Goal: Transaction & Acquisition: Subscribe to service/newsletter

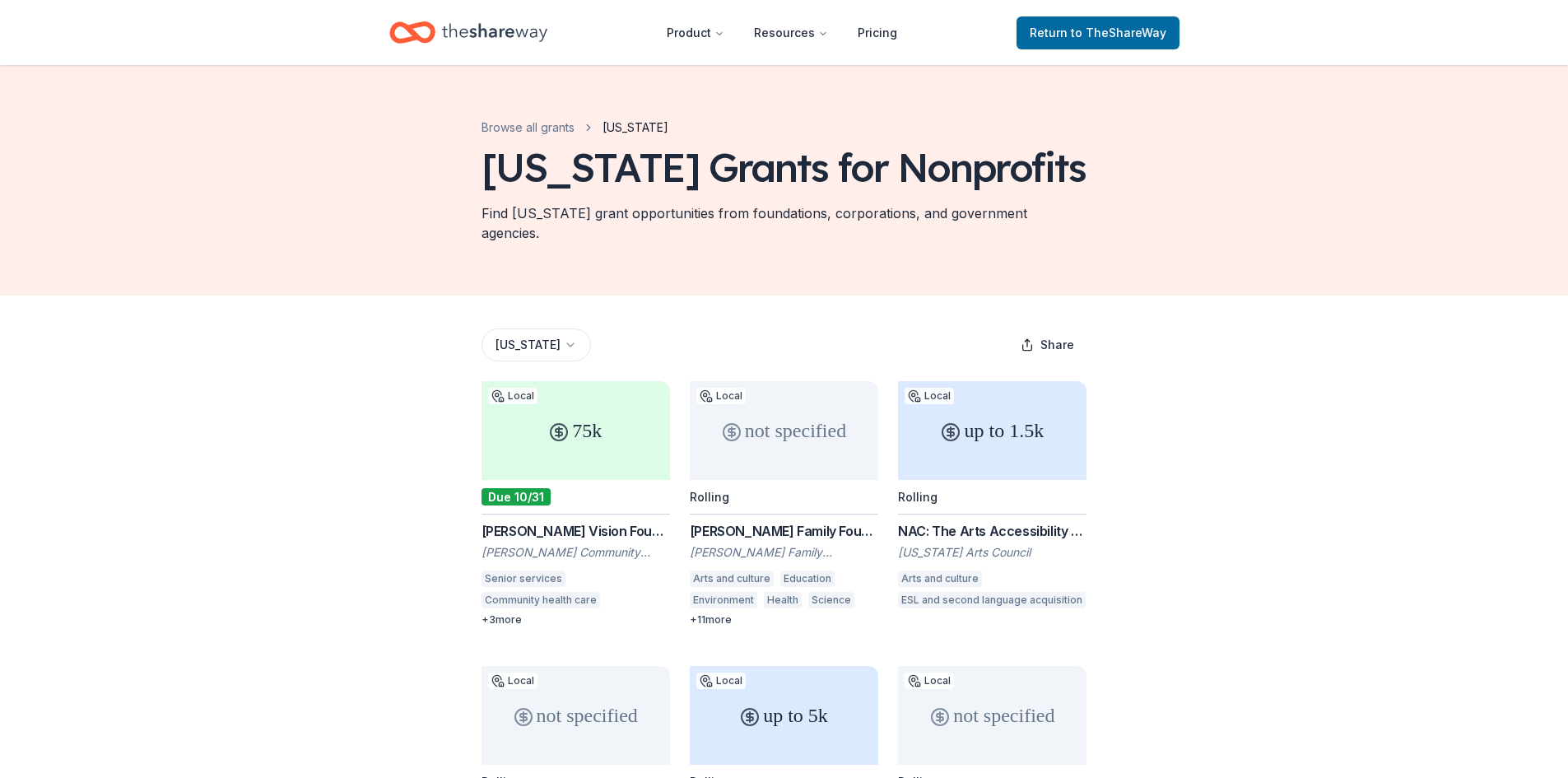
scroll to position [134, 0]
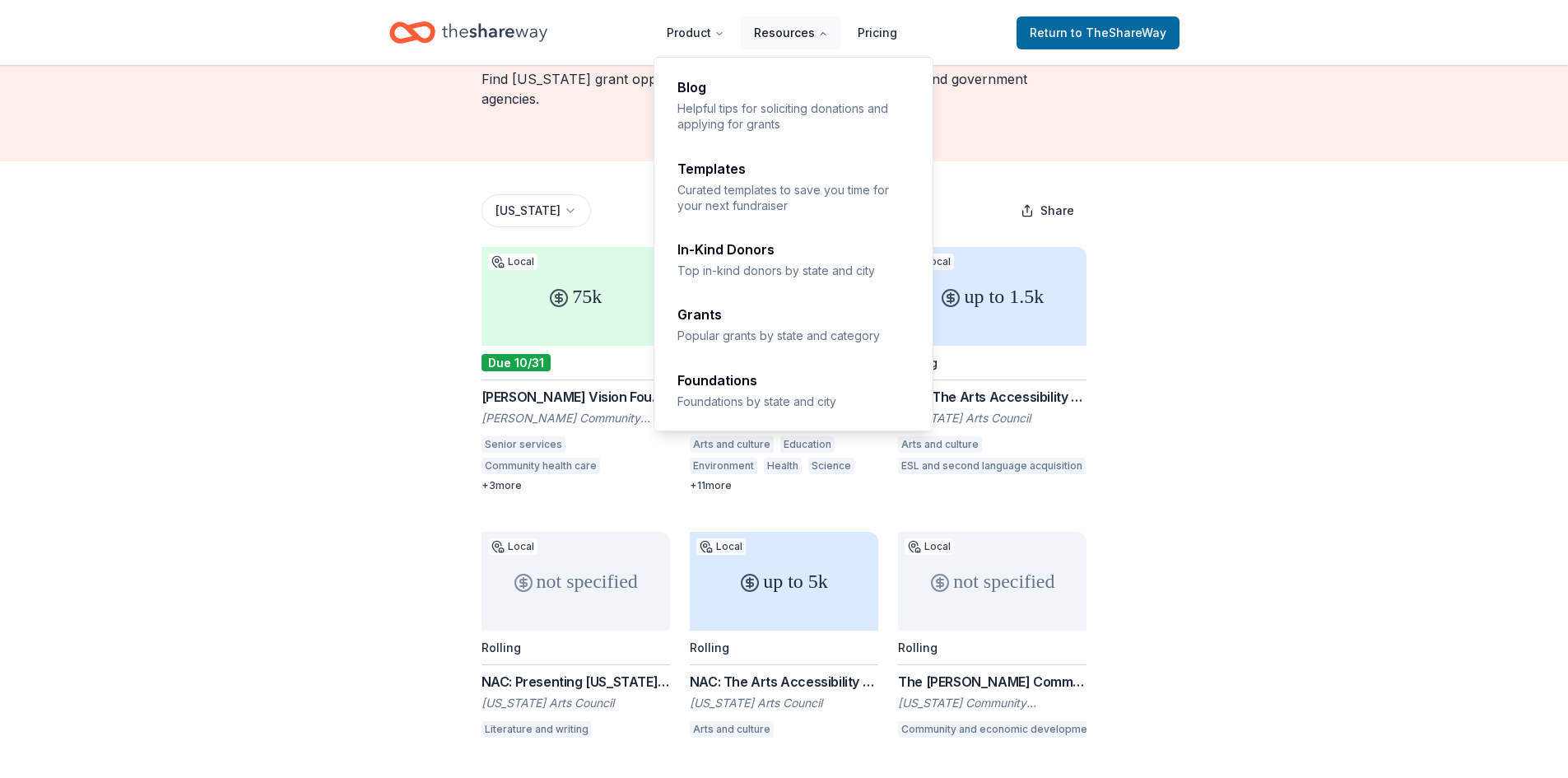
click at [781, 29] on button "Resources" at bounding box center [791, 33] width 101 height 33
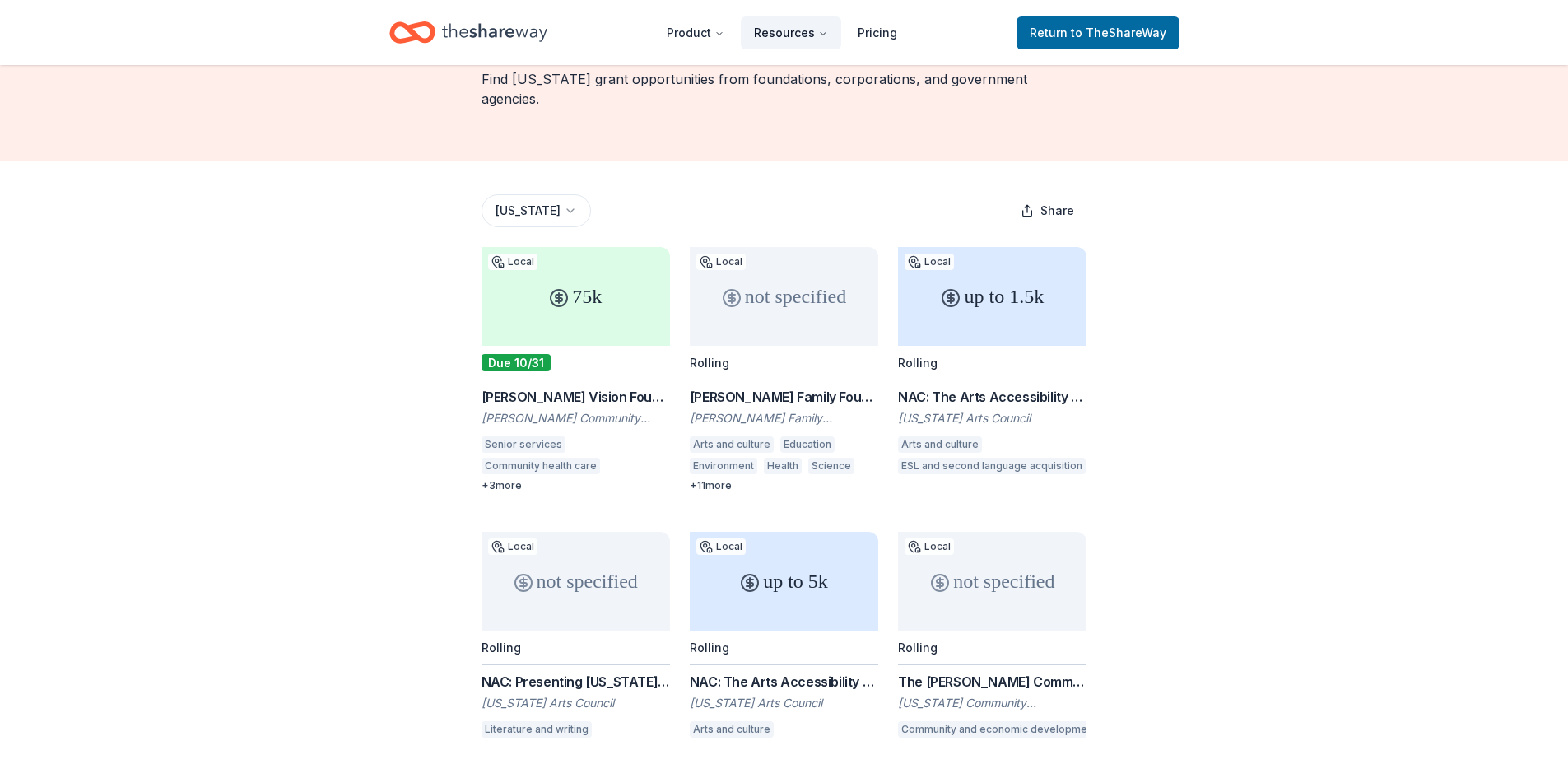
click at [781, 29] on button "Resources" at bounding box center [791, 33] width 101 height 33
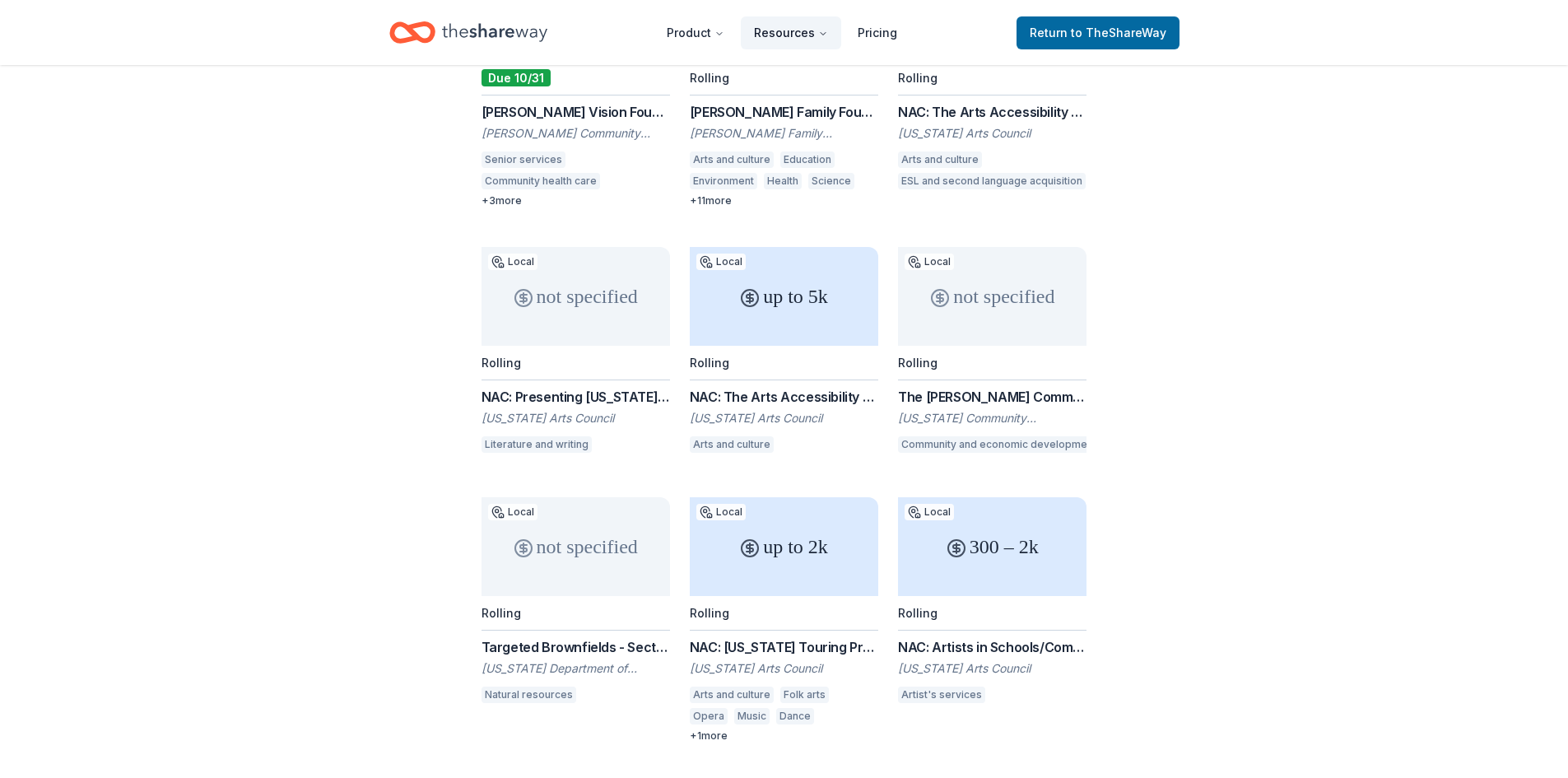
scroll to position [587, 0]
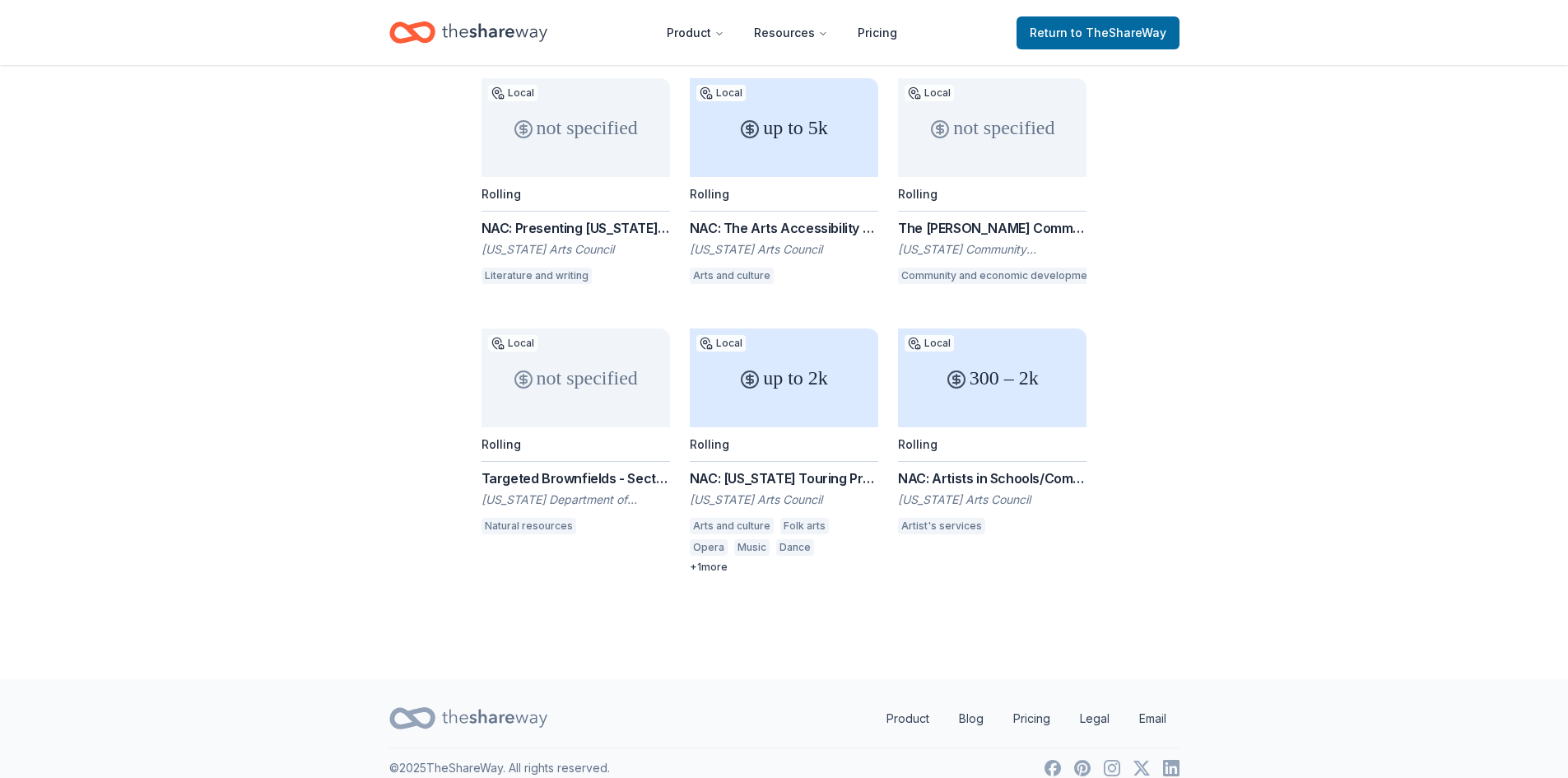
click at [837, 365] on div "up to 2k" at bounding box center [784, 378] width 189 height 99
click at [991, 468] on div "NAC: Artists in Schools/Communities Grant" at bounding box center [992, 478] width 189 height 20
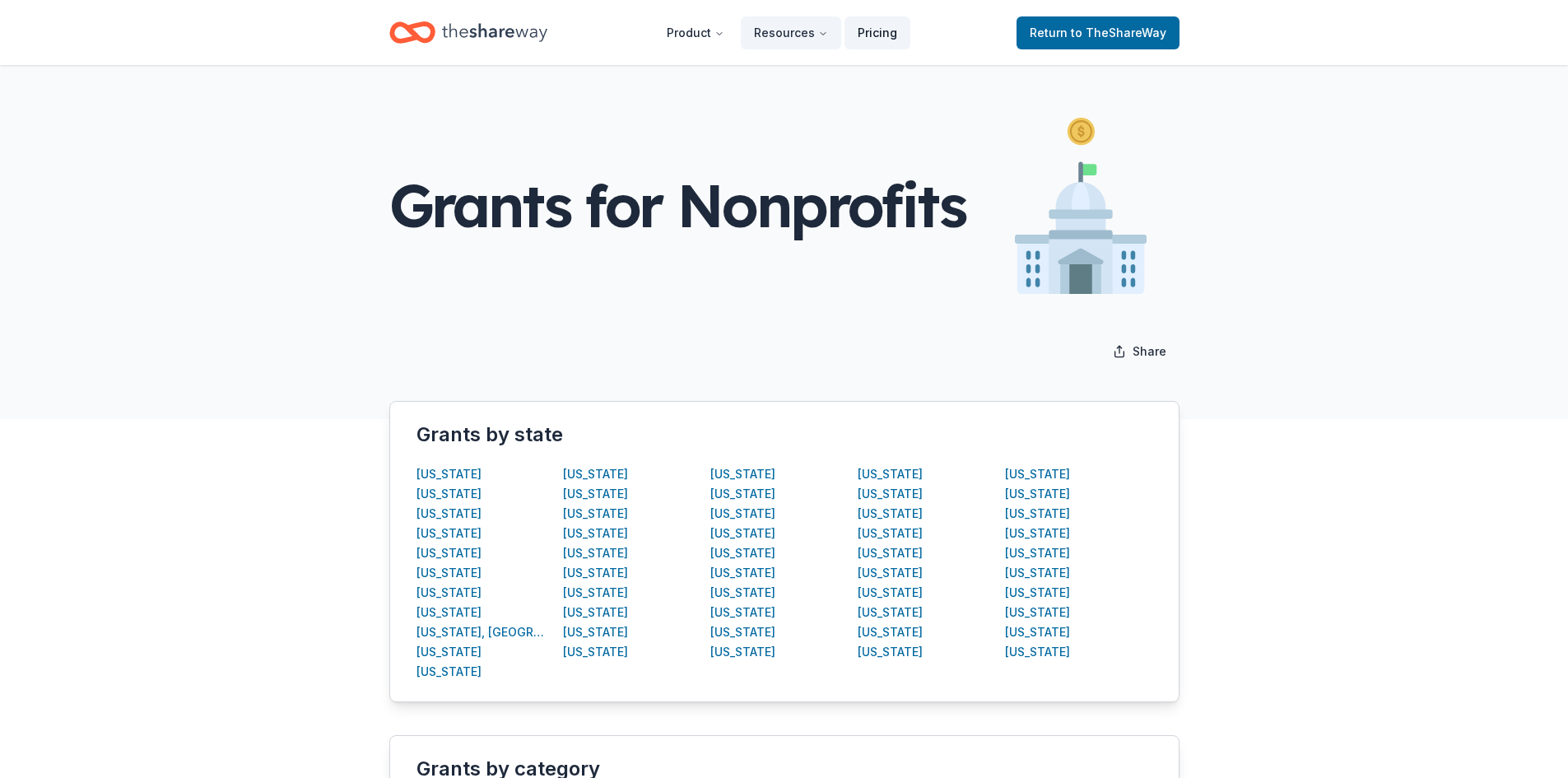
click at [888, 34] on link "Pricing" at bounding box center [877, 33] width 65 height 33
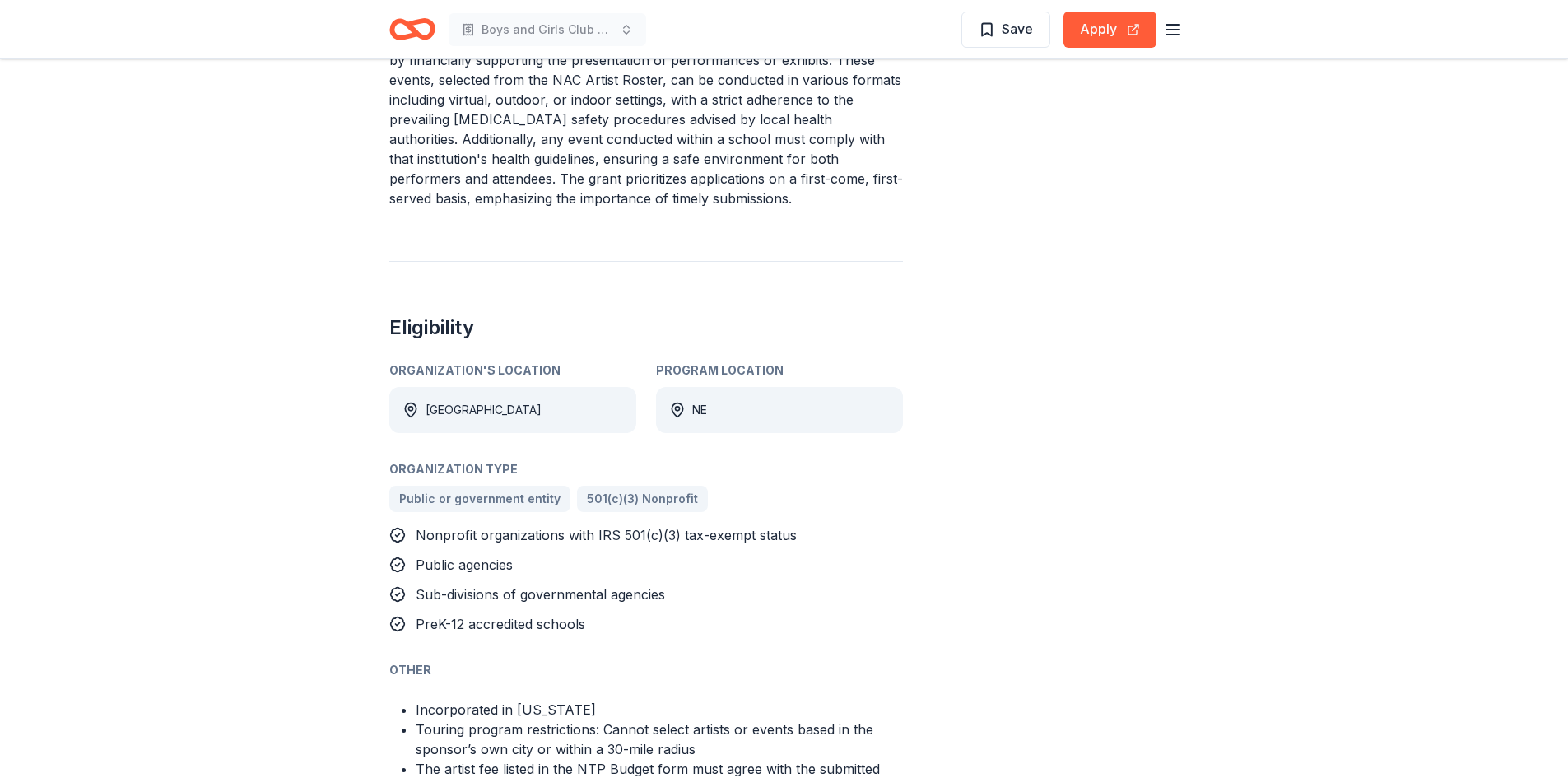
scroll to position [729, 0]
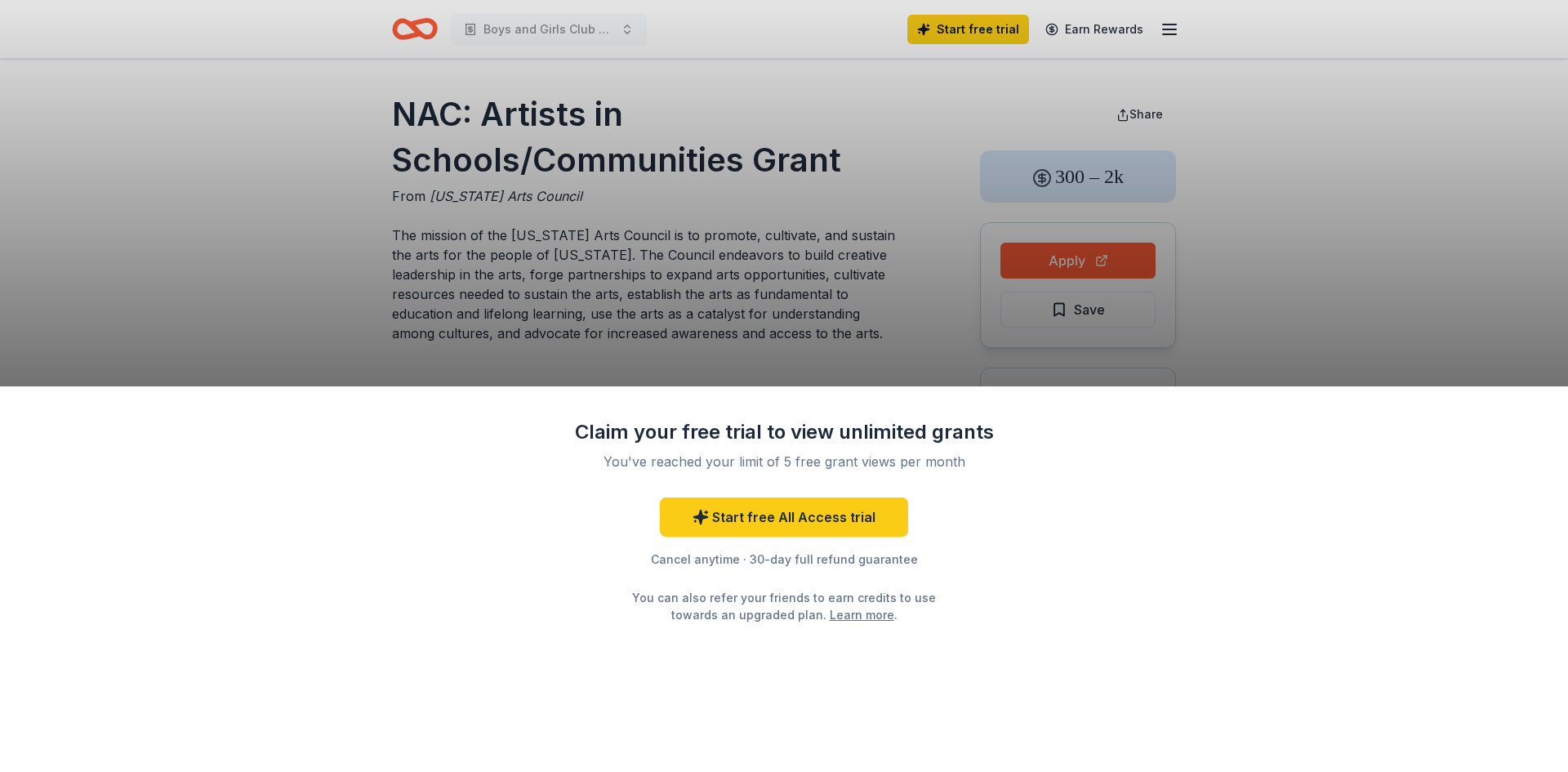
click at [1195, 498] on div "Claim your free trial to view unlimited grants You've reached your limit of 5 f…" at bounding box center [784, 580] width 1568 height 386
click at [770, 526] on link "Start free All Access trial" at bounding box center [784, 516] width 248 height 39
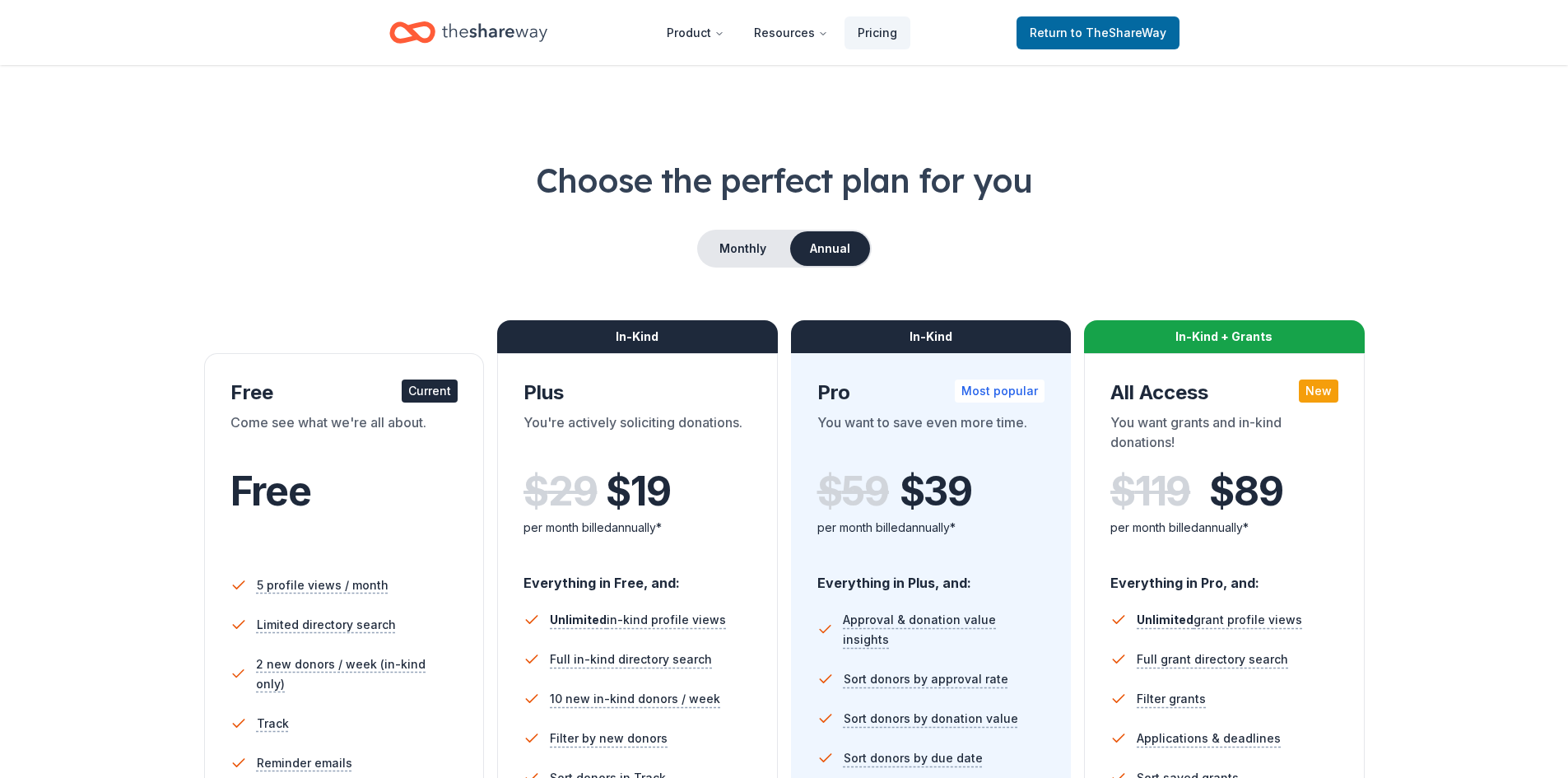
click at [785, 520] on div "Free Current Come see what we're all about. Free 5 profile views / month Limite…" at bounding box center [784, 641] width 1160 height 642
click at [426, 394] on div "Current" at bounding box center [430, 390] width 56 height 23
click at [378, 510] on div "Free" at bounding box center [345, 491] width 228 height 46
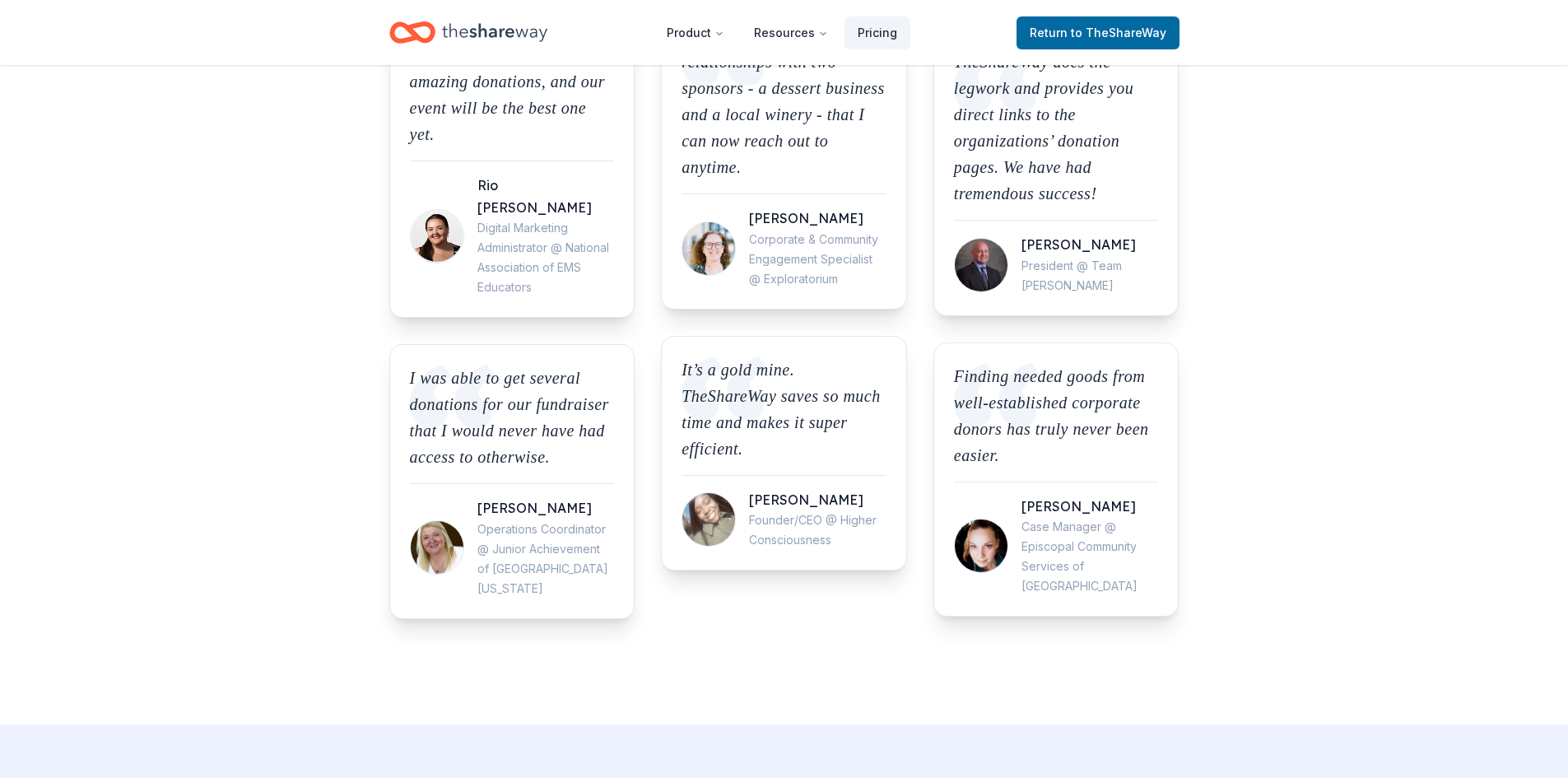
scroll to position [1569, 0]
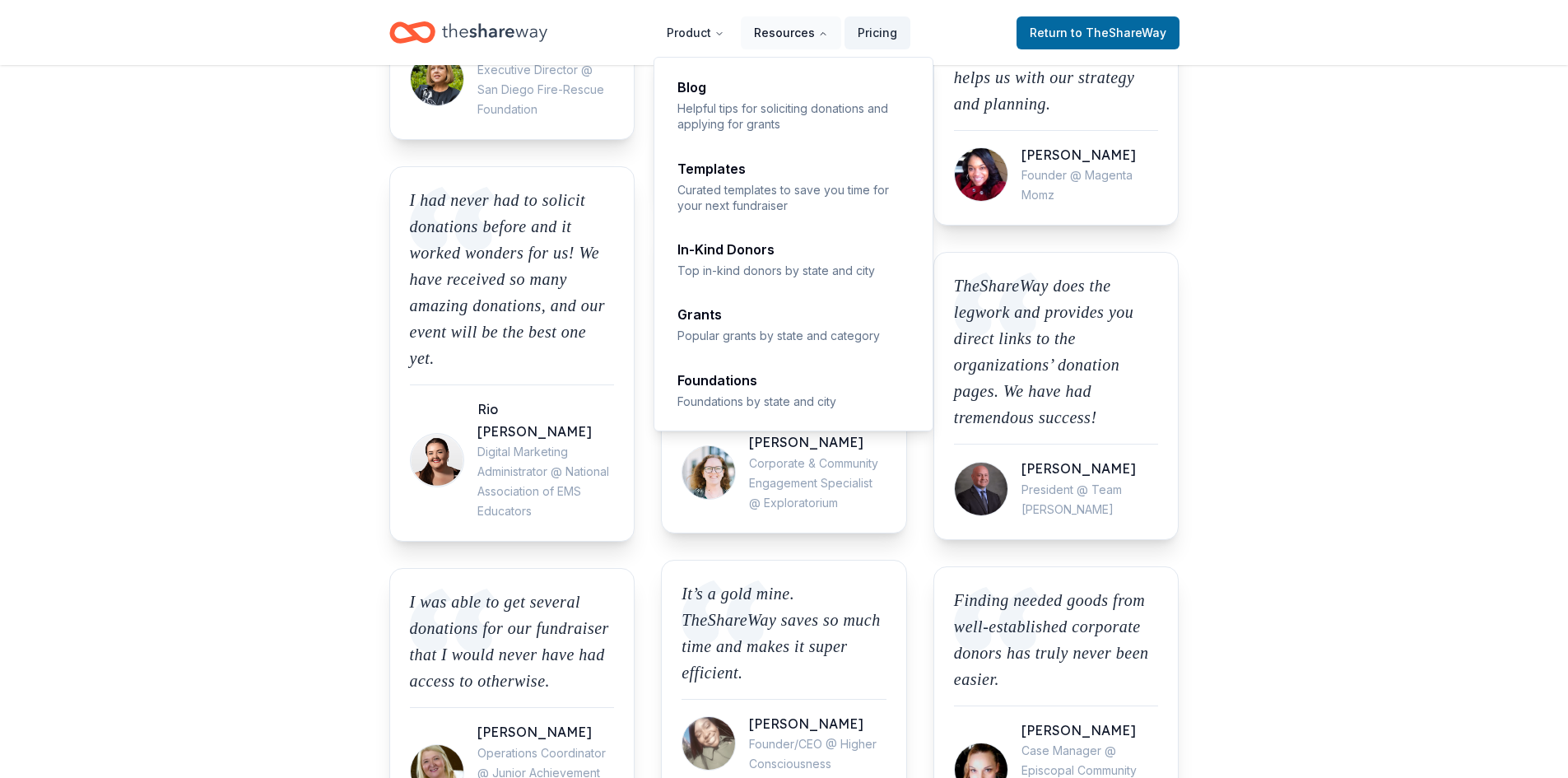
click at [828, 29] on icon "Main" at bounding box center [823, 34] width 10 height 10
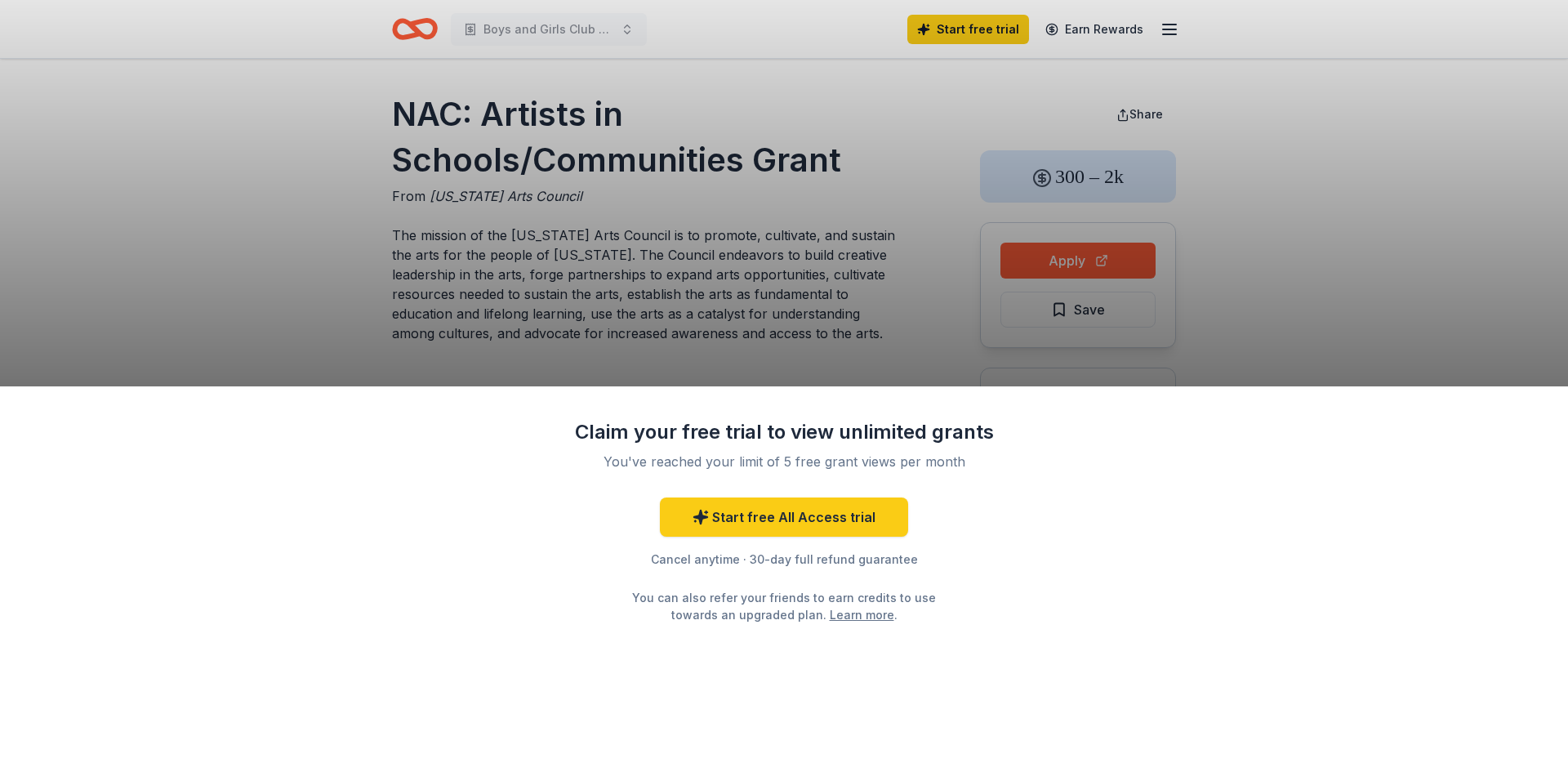
click at [1091, 264] on div "Claim your free trial to view unlimited grants You've reached your limit of 5 f…" at bounding box center [784, 386] width 1568 height 772
drag, startPoint x: 832, startPoint y: 542, endPoint x: 861, endPoint y: 518, distance: 37.6
click at [857, 523] on div "Start free All Access trial Cancel anytime · 30-day full refund guarantee You c…" at bounding box center [784, 560] width 425 height 126
click at [860, 518] on link "Start free All Access trial" at bounding box center [784, 516] width 248 height 39
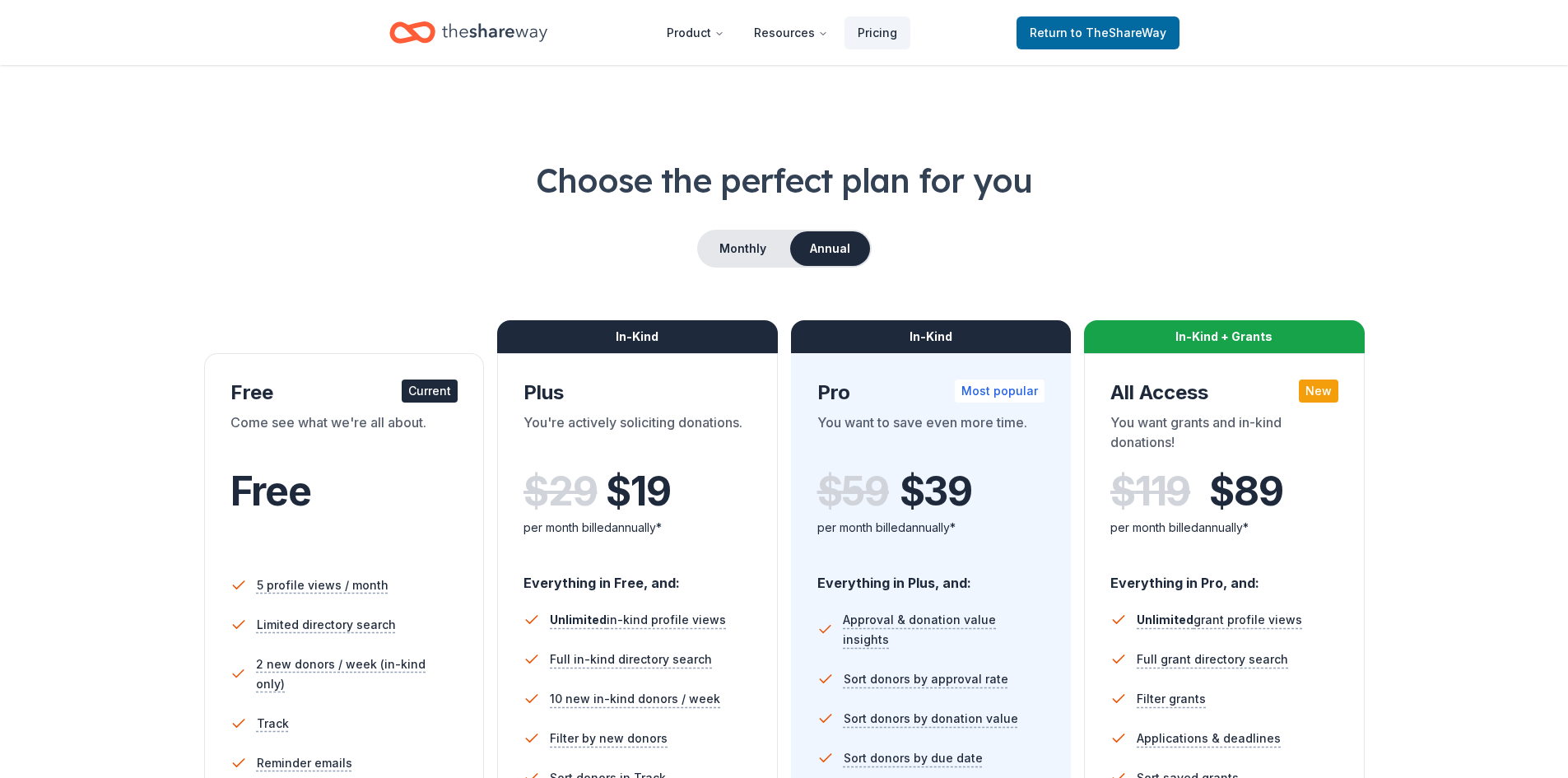
click at [442, 482] on div "Free" at bounding box center [345, 491] width 228 height 46
click at [448, 399] on div "Current" at bounding box center [430, 390] width 56 height 23
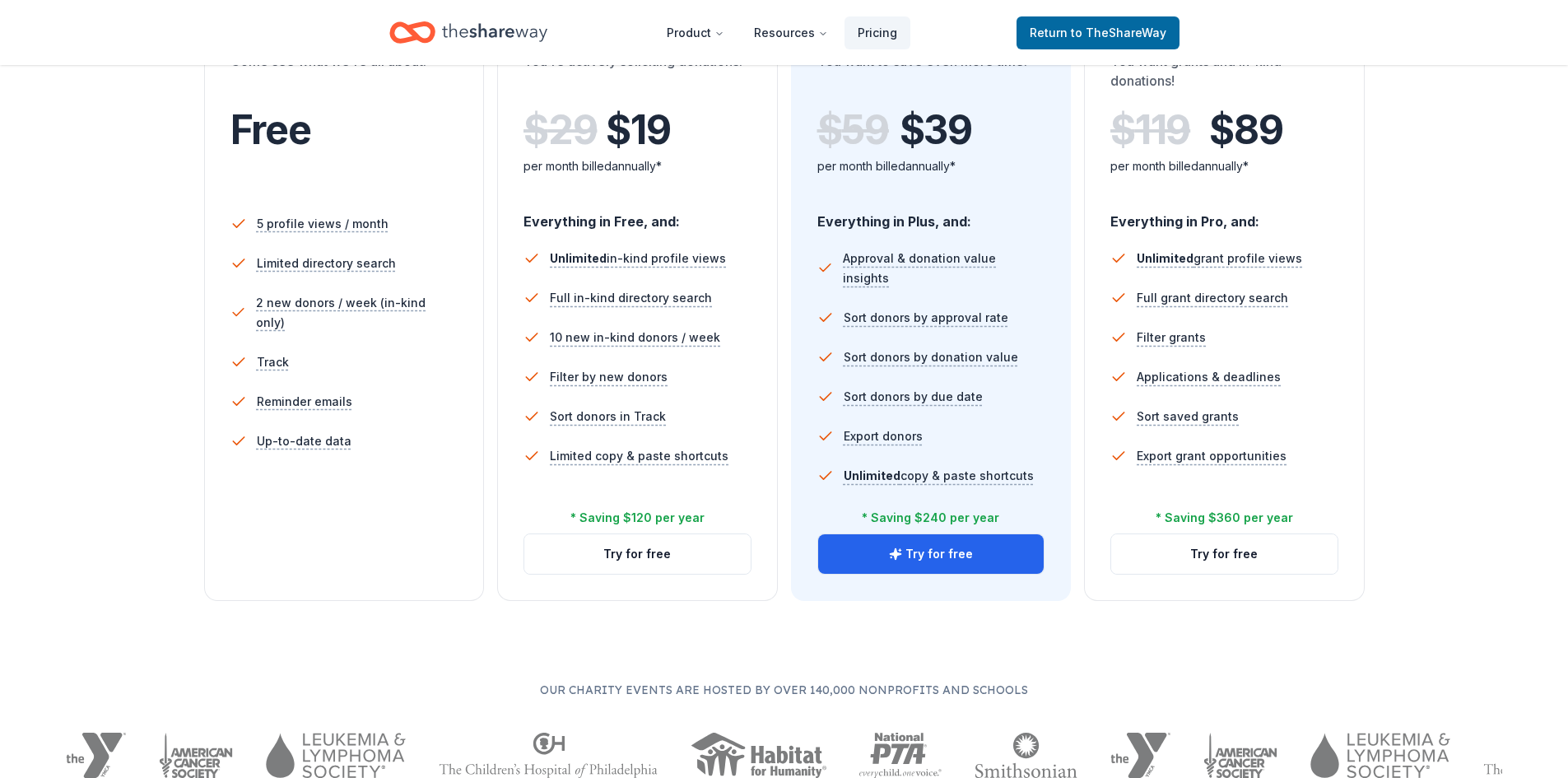
scroll to position [383, 0]
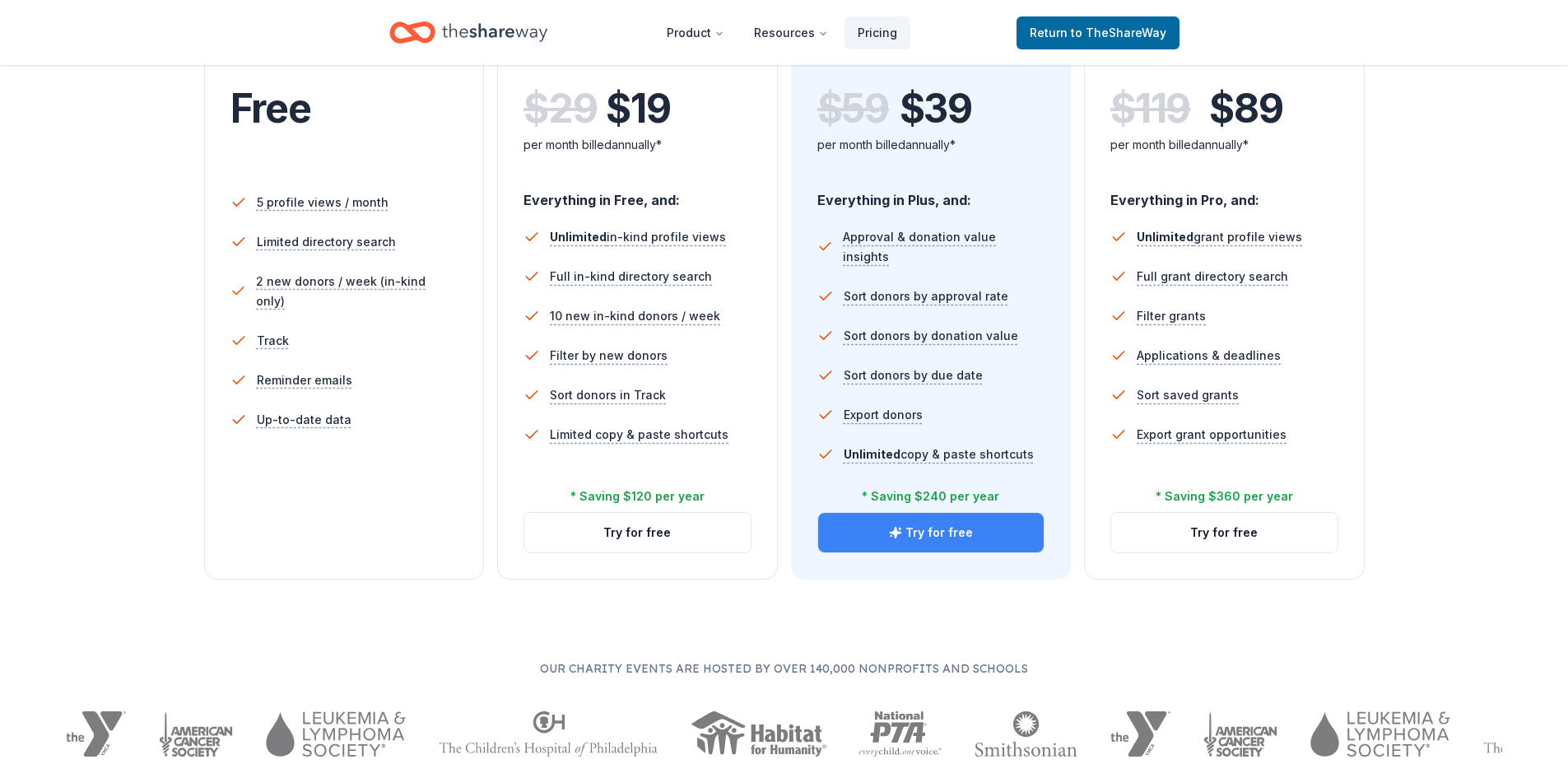
click at [973, 538] on button "Try for free" at bounding box center [931, 532] width 227 height 39
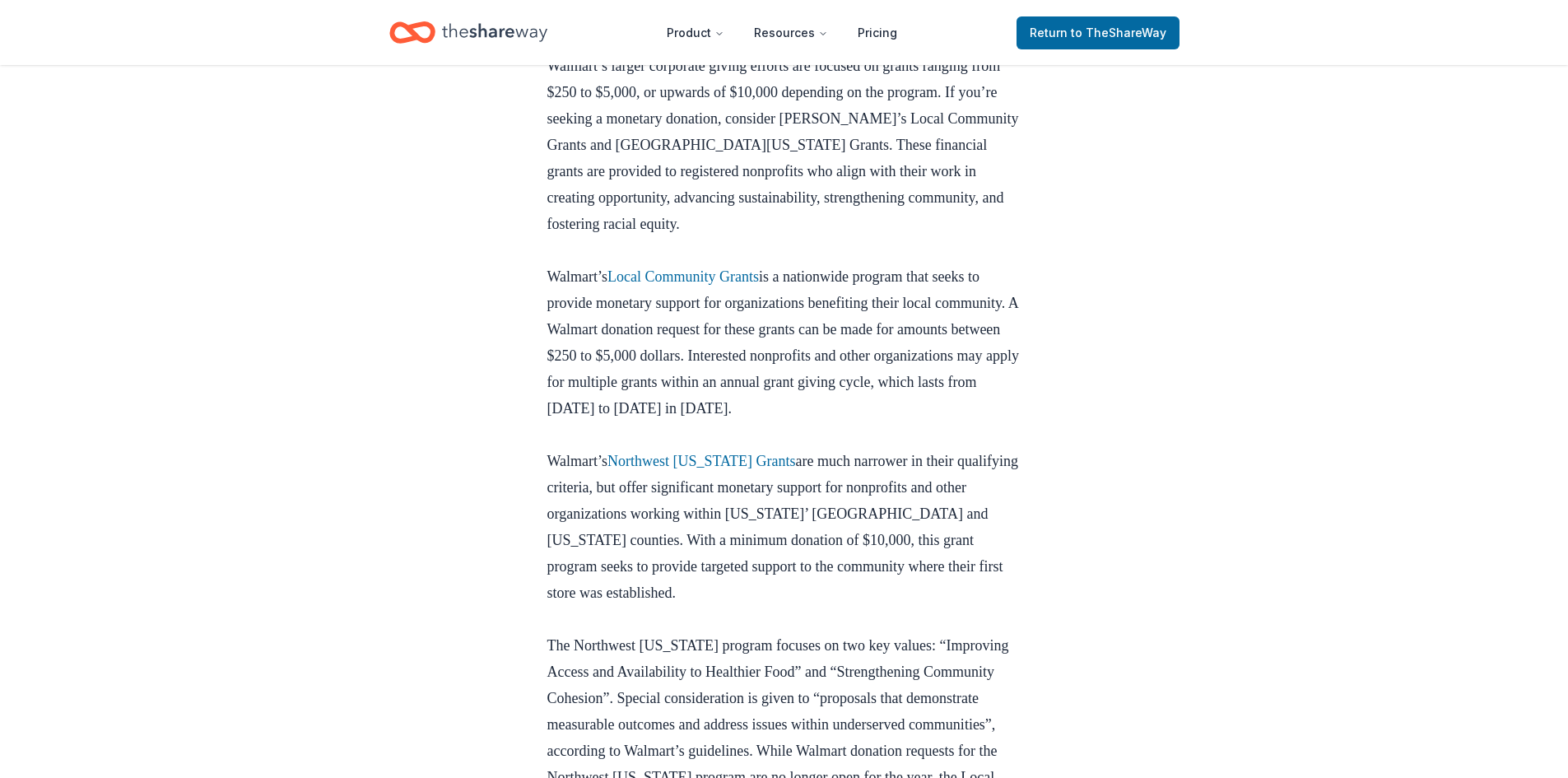
scroll to position [1930, 0]
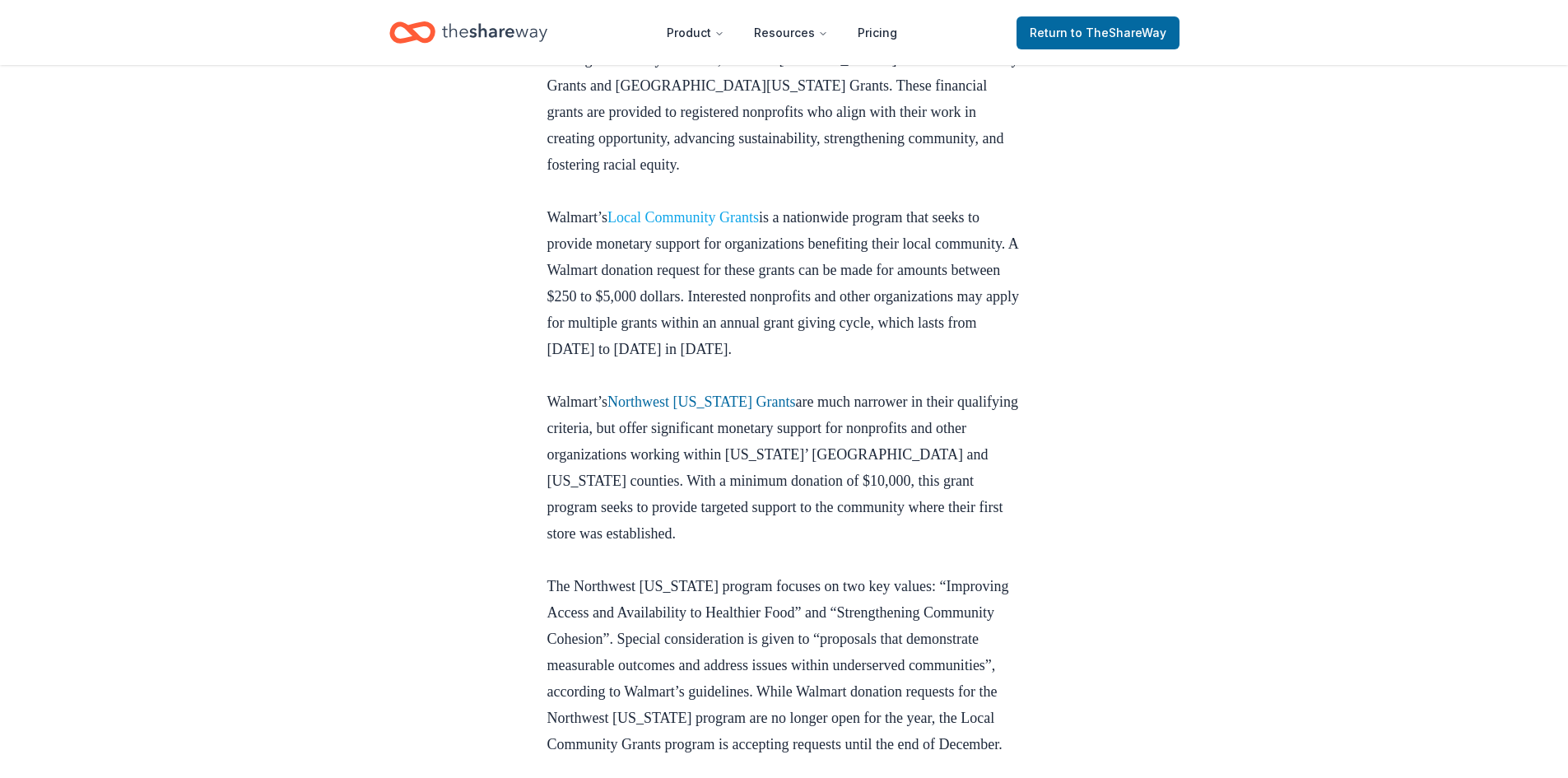
click at [741, 226] on link "Local Community Grants" at bounding box center [683, 217] width 151 height 17
